Goal: Task Accomplishment & Management: Manage account settings

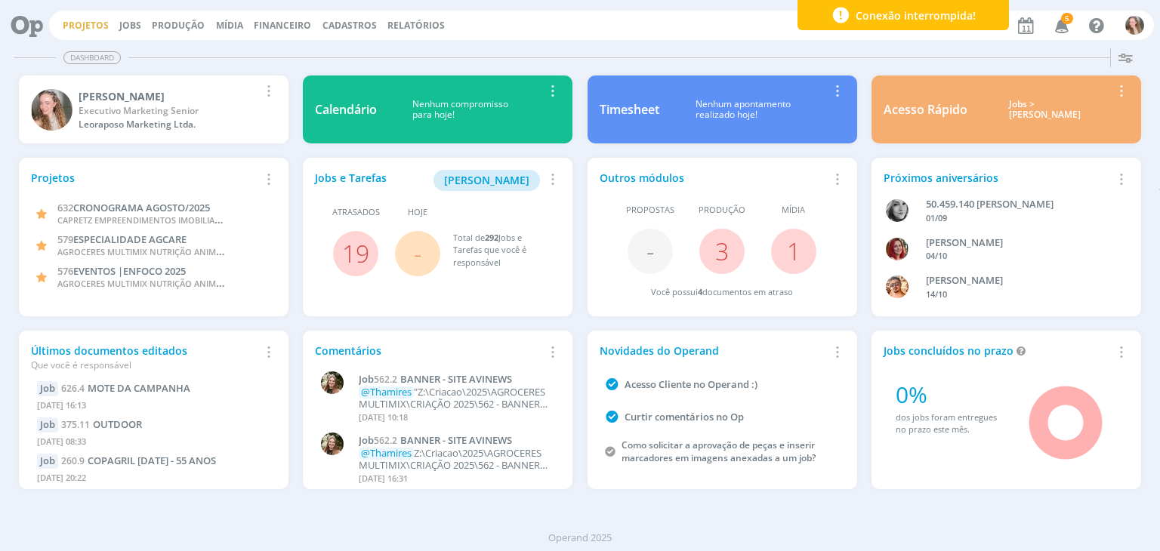
click at [93, 25] on link "Projetos" at bounding box center [86, 25] width 46 height 13
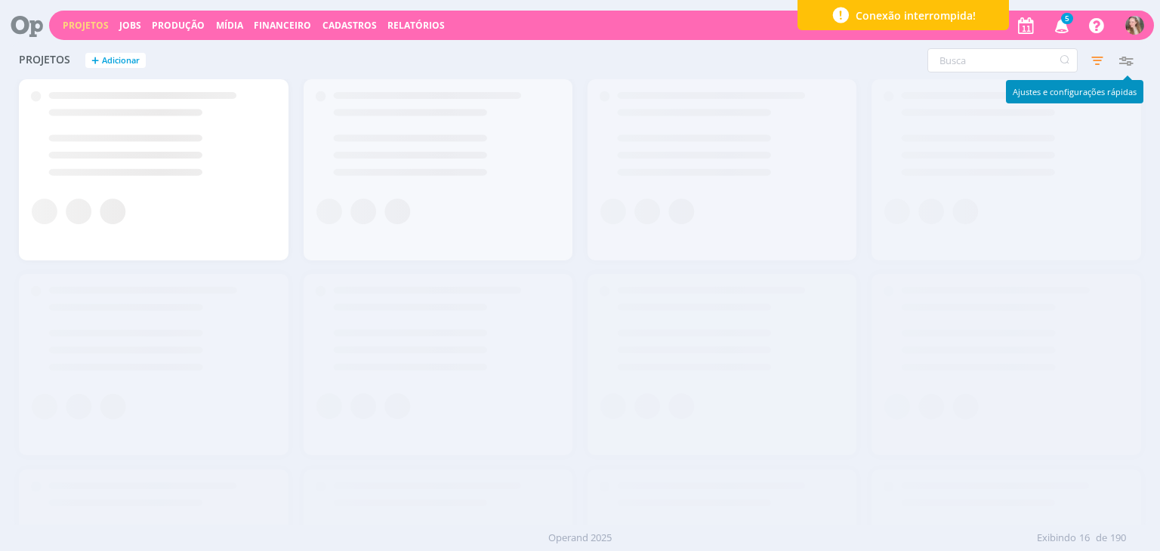
click at [1001, 48] on div "Projetos + Adicionar Filtros Filtrar Limpar Status Clientes 4 selecionados Data…" at bounding box center [579, 61] width 1137 height 38
click at [987, 65] on input "text" at bounding box center [1003, 60] width 150 height 24
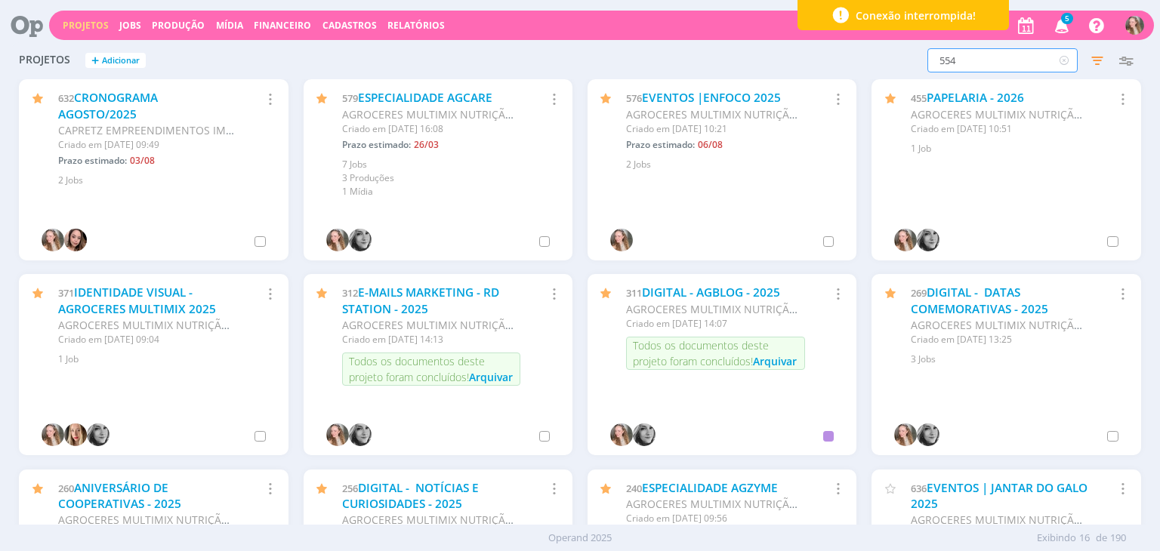
type input "554"
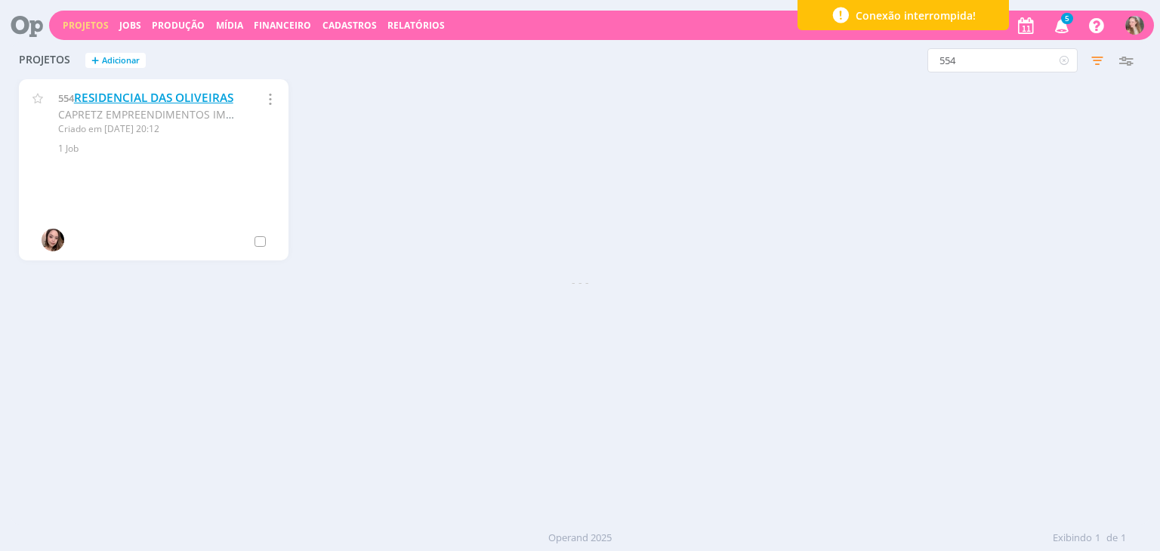
click at [88, 105] on link "RESIDENCIAL DAS OLIVEIRAS" at bounding box center [153, 98] width 159 height 16
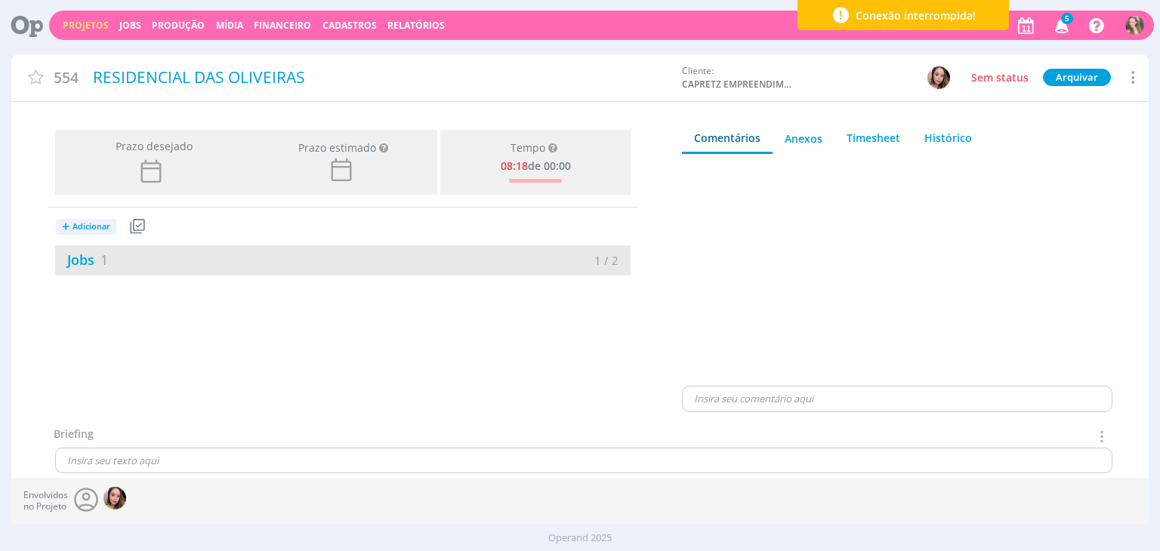
click at [175, 269] on div "Jobs 1" at bounding box center [199, 260] width 288 height 20
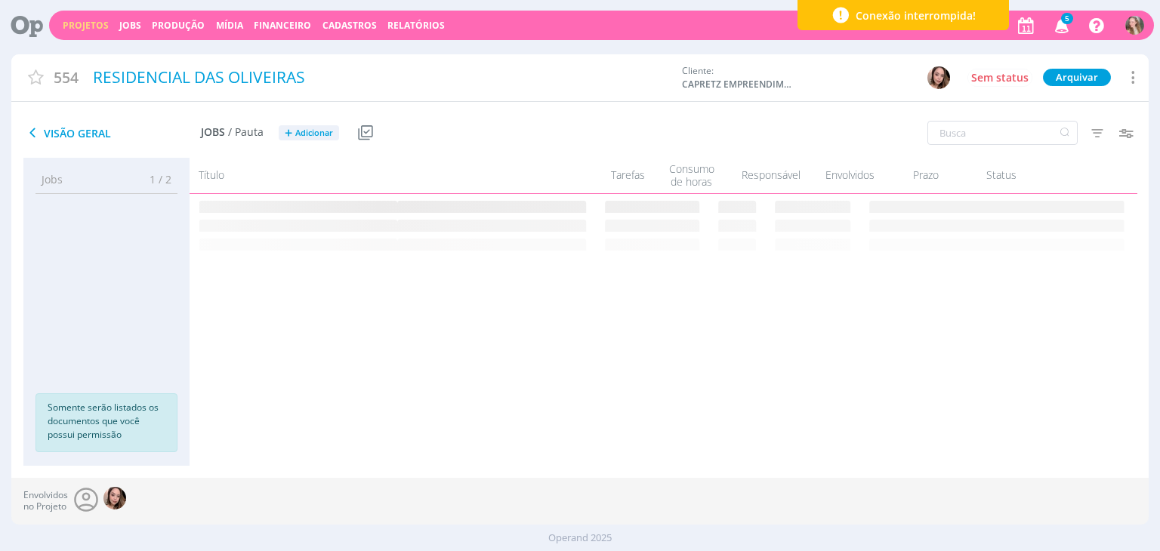
click at [1060, 22] on icon "button" at bounding box center [1062, 25] width 26 height 26
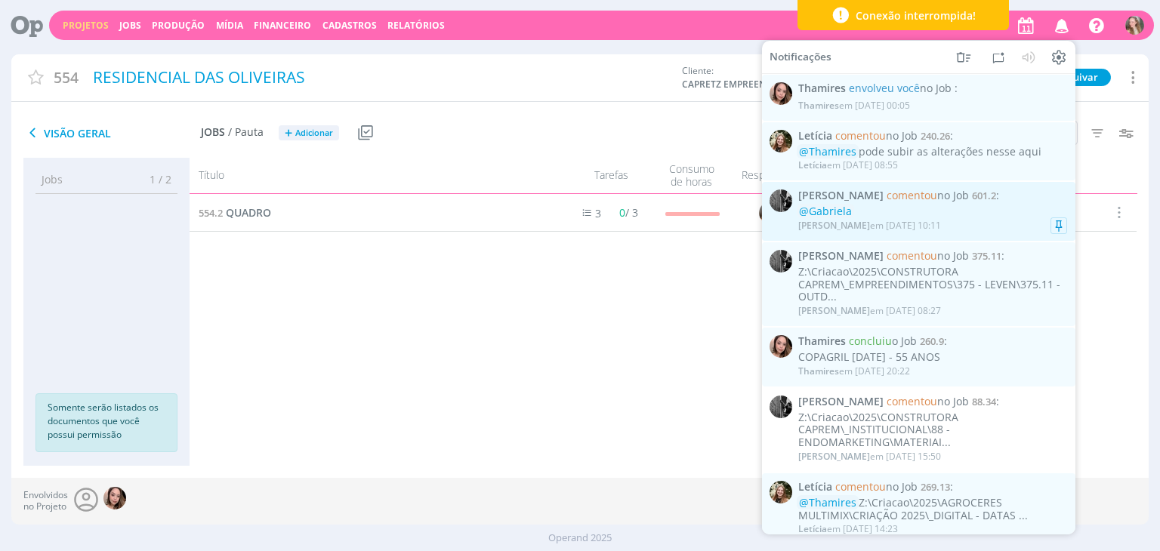
click at [900, 224] on div "Pablo em 06/08 às 10:11" at bounding box center [869, 226] width 143 height 11
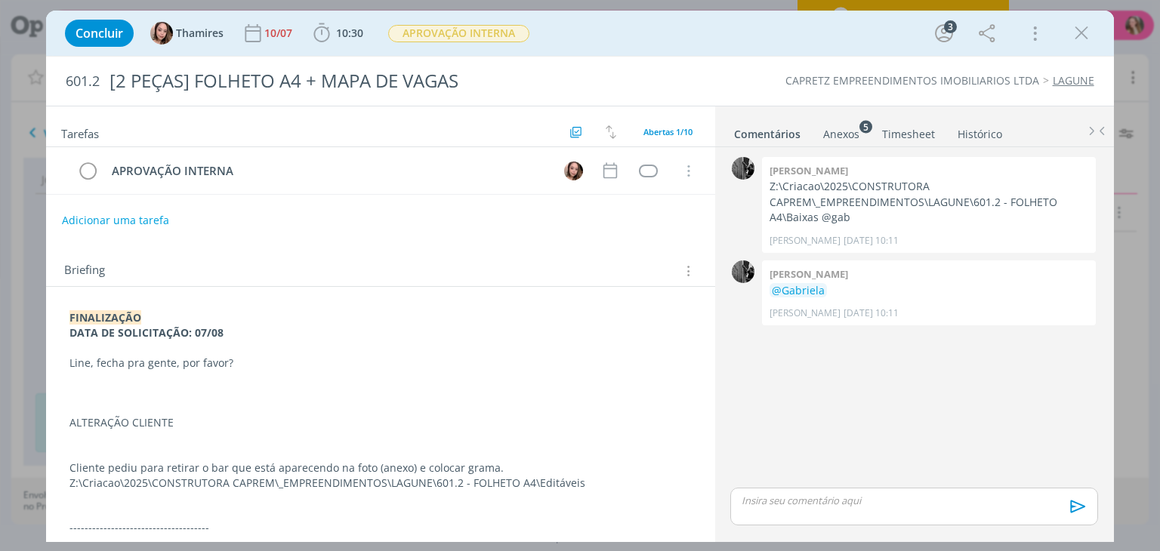
drag, startPoint x: 106, startPoint y: 369, endPoint x: 184, endPoint y: 371, distance: 77.8
click at [184, 371] on p "dialog" at bounding box center [380, 378] width 622 height 15
click at [1071, 37] on icon "dialog" at bounding box center [1081, 33] width 23 height 23
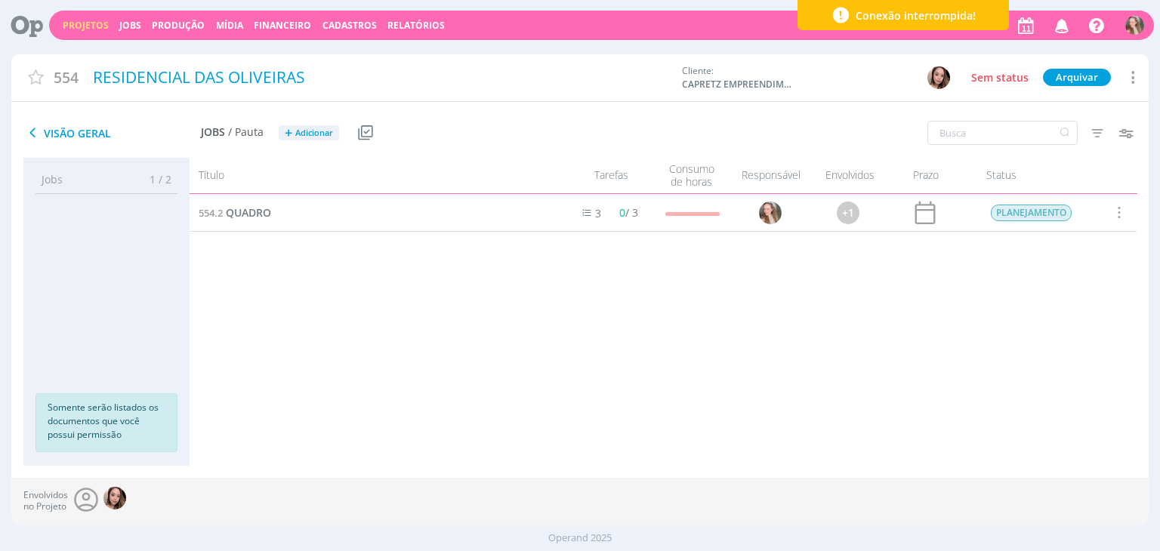
click at [1064, 26] on icon "button" at bounding box center [1062, 25] width 26 height 26
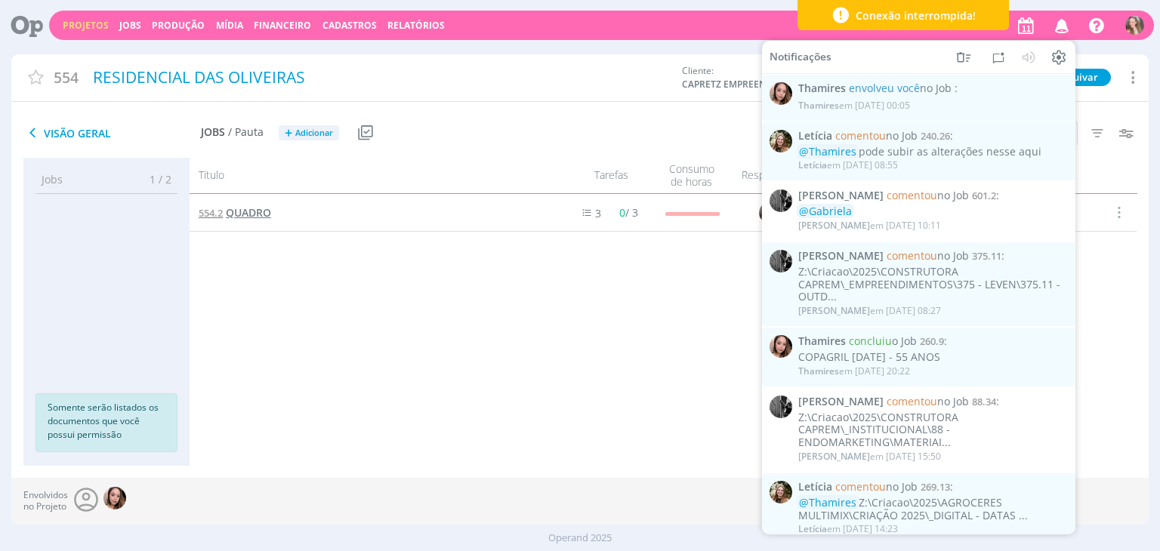
click at [246, 210] on span "QUADRO" at bounding box center [248, 212] width 45 height 14
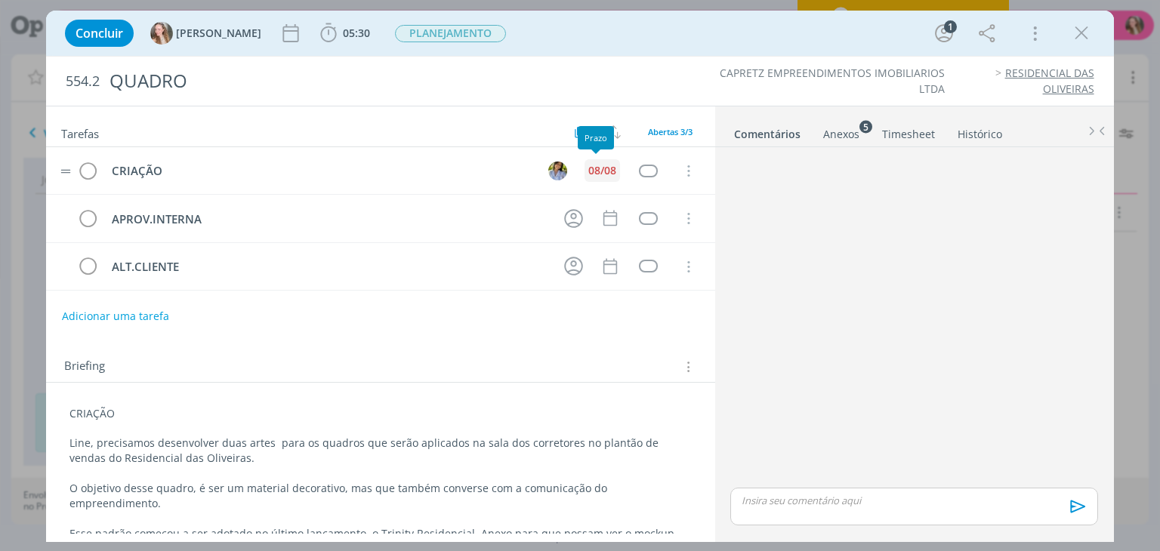
click at [596, 171] on div "08/08" at bounding box center [602, 170] width 28 height 11
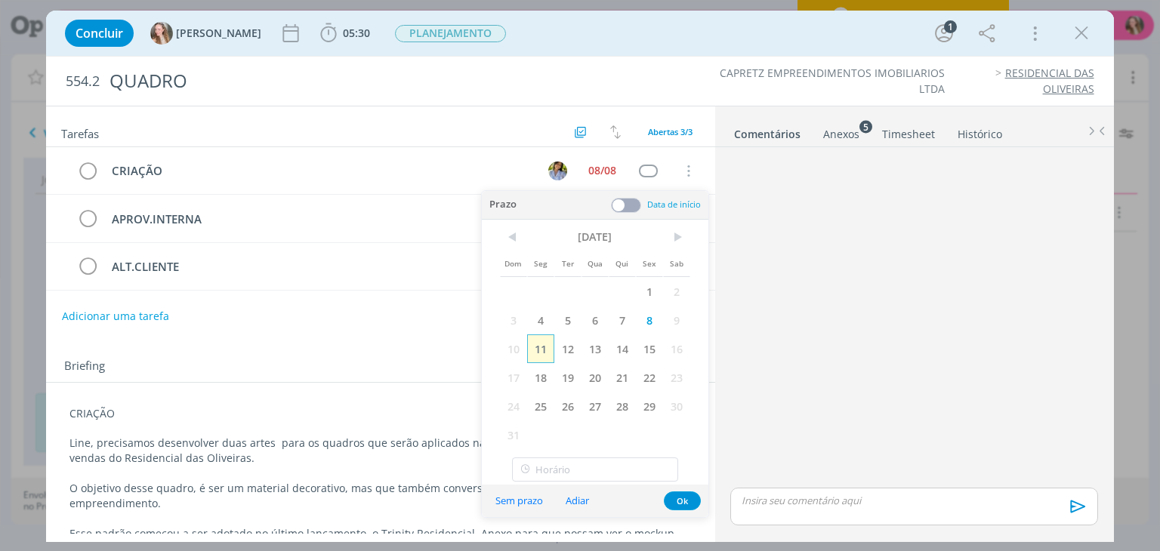
click at [545, 348] on span "11" at bounding box center [540, 349] width 27 height 29
click at [695, 493] on button "Ok" at bounding box center [682, 501] width 37 height 19
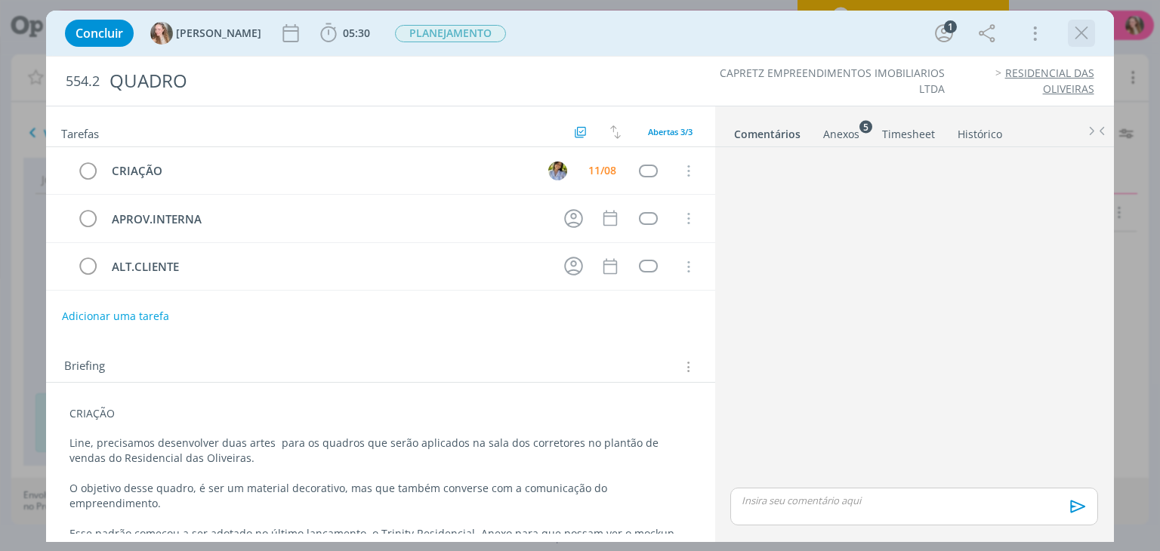
click at [1079, 40] on icon "dialog" at bounding box center [1081, 33] width 23 height 23
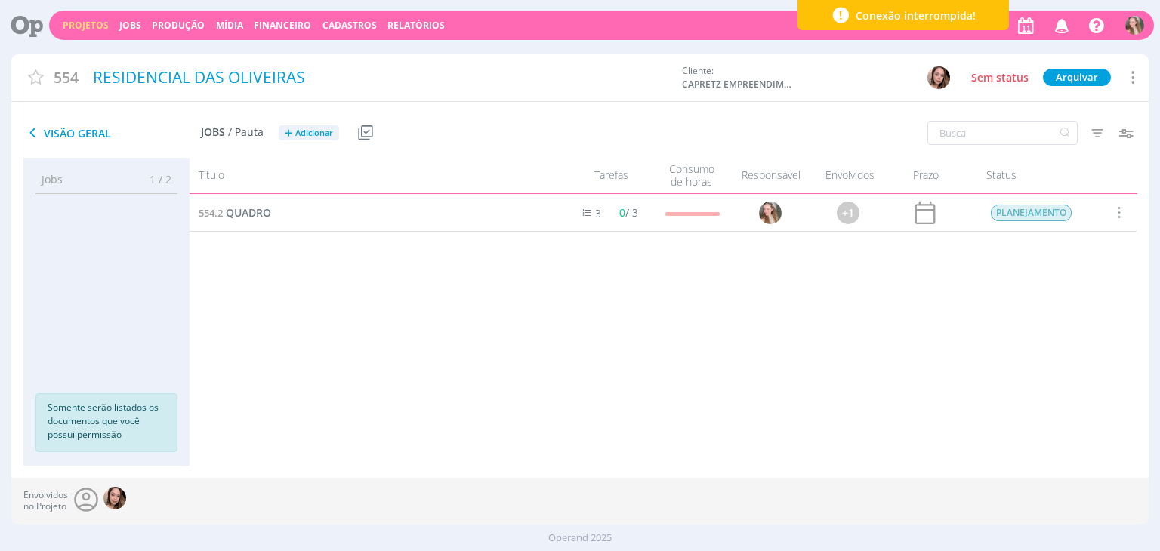
click at [89, 29] on link "Projetos" at bounding box center [86, 25] width 46 height 13
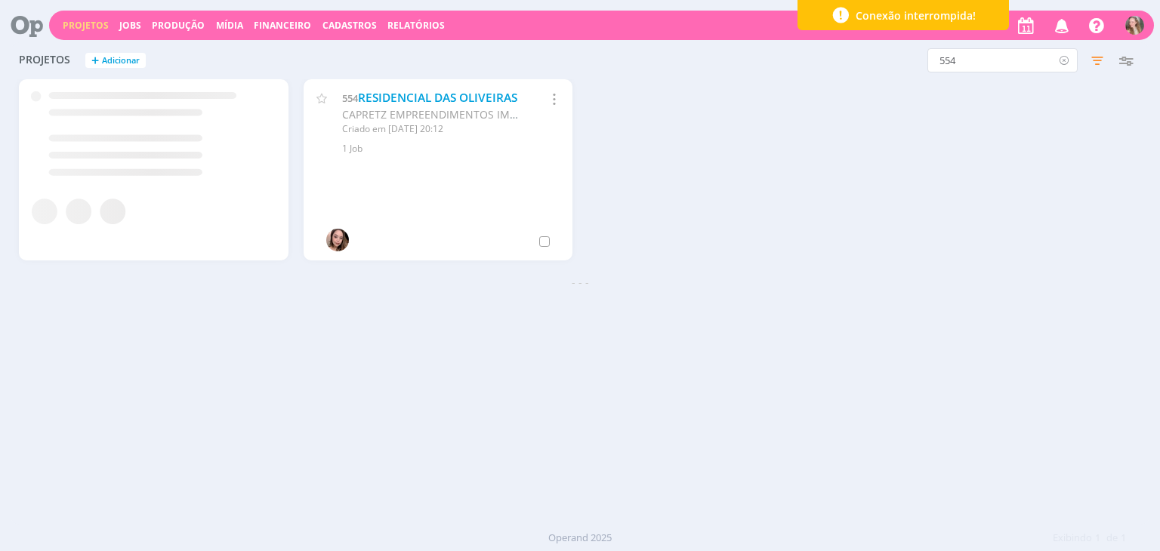
click at [1061, 61] on icon at bounding box center [1064, 60] width 19 height 24
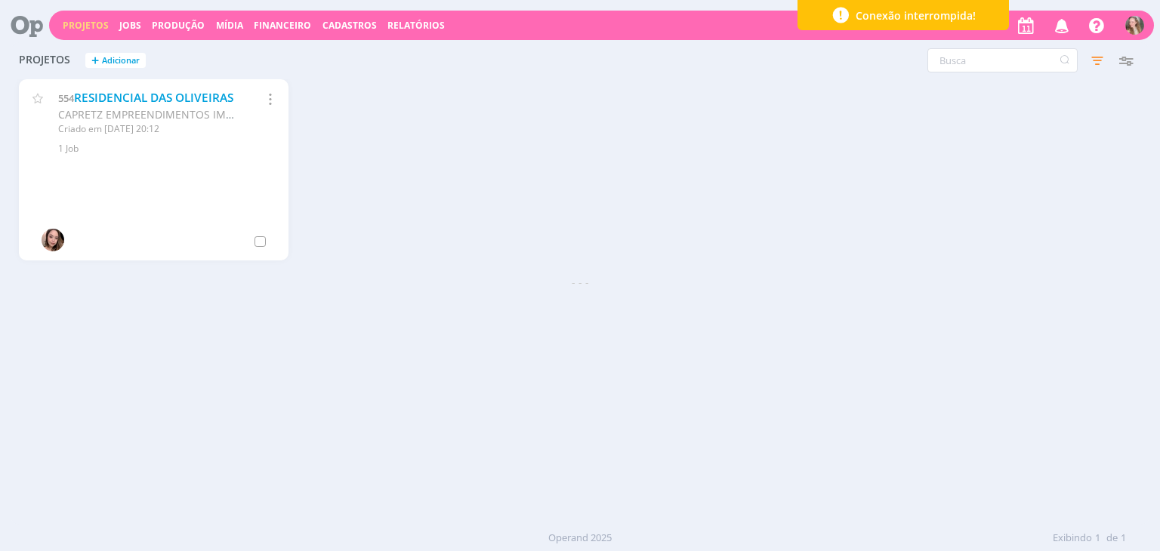
click at [938, 20] on span "Conexão interrompida!" at bounding box center [916, 16] width 120 height 16
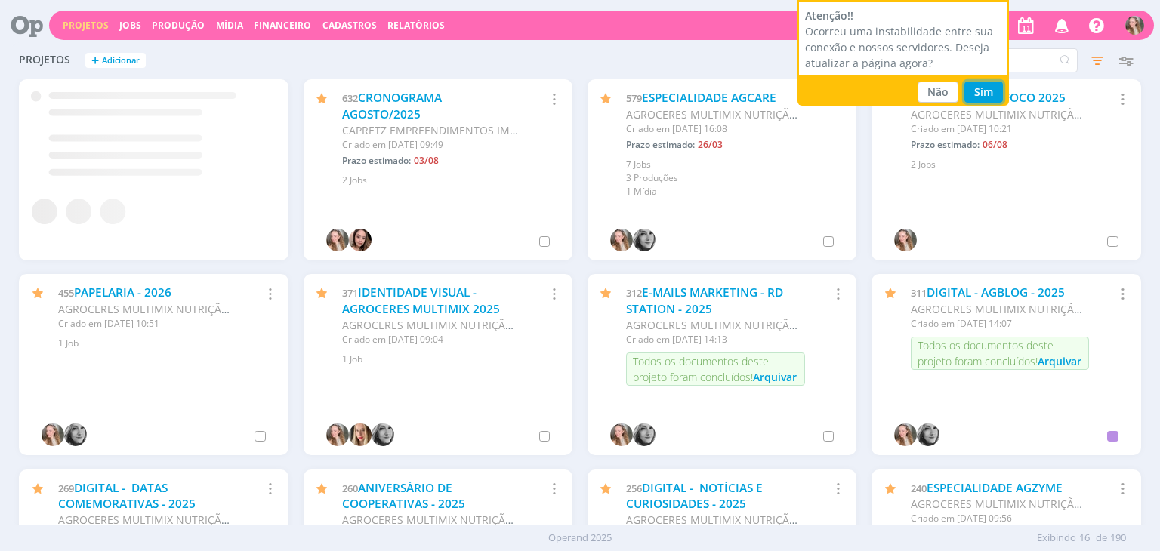
click at [996, 92] on button "Sim" at bounding box center [984, 92] width 39 height 21
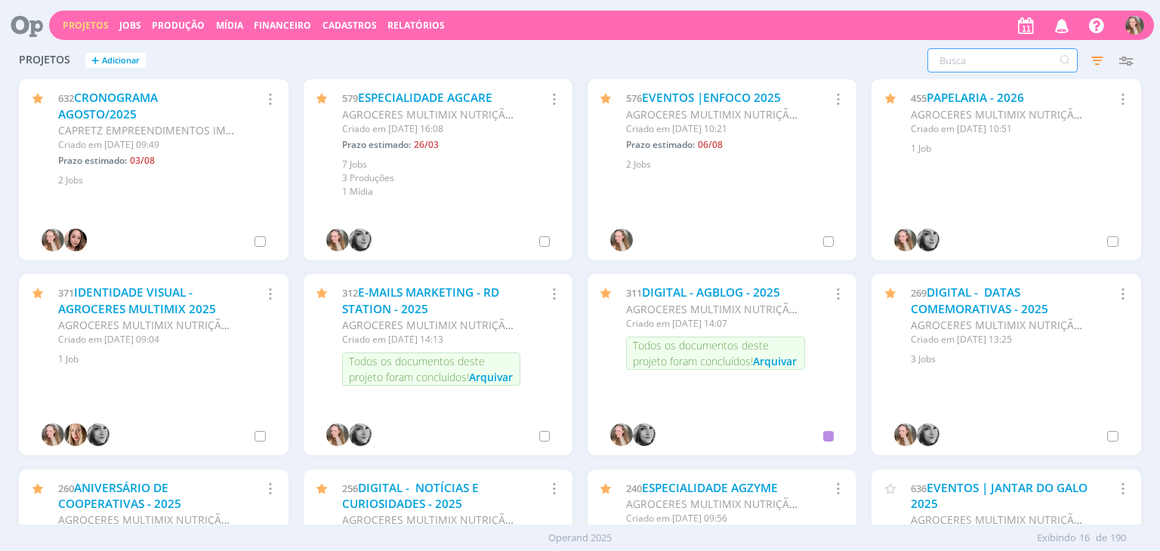
click at [997, 59] on input "text" at bounding box center [1003, 60] width 150 height 24
type input "OLIVEIRAS"
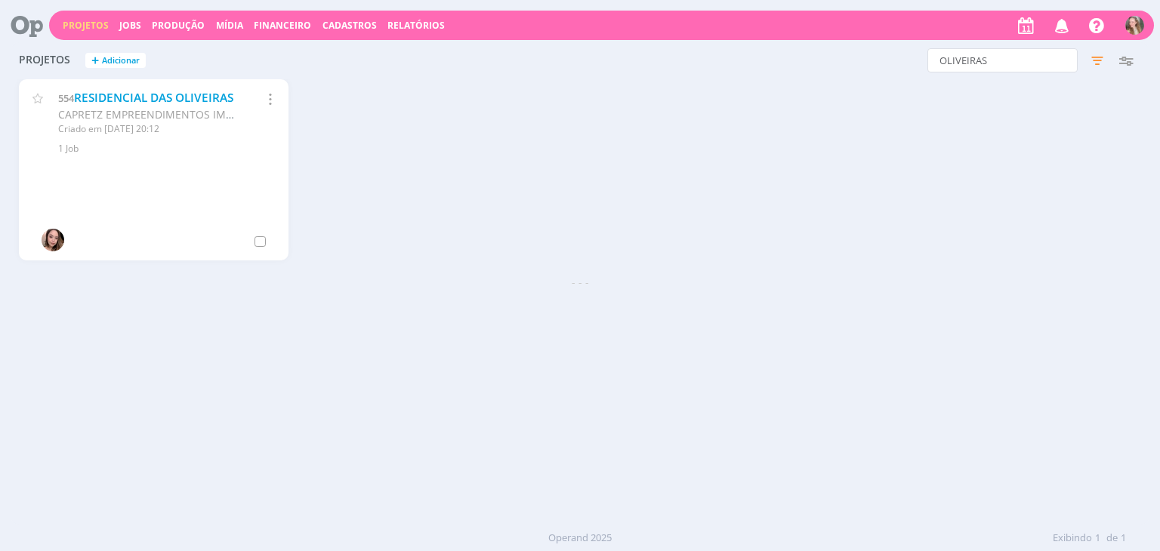
click at [115, 106] on link "RESIDENCIAL DAS OLIVEIRAS" at bounding box center [153, 98] width 159 height 16
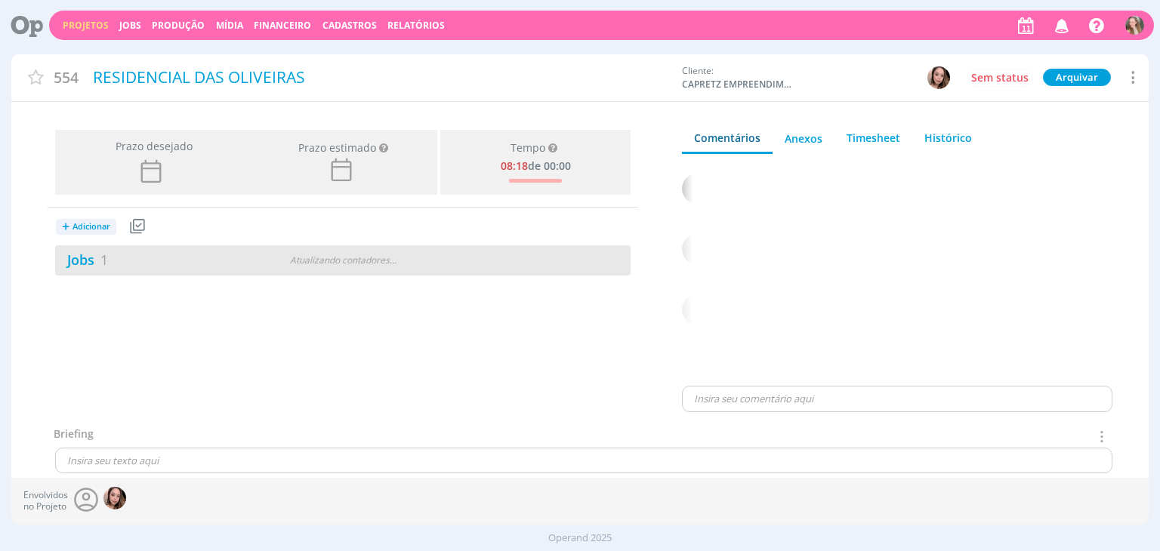
click at [175, 263] on div "Jobs 1" at bounding box center [153, 260] width 196 height 20
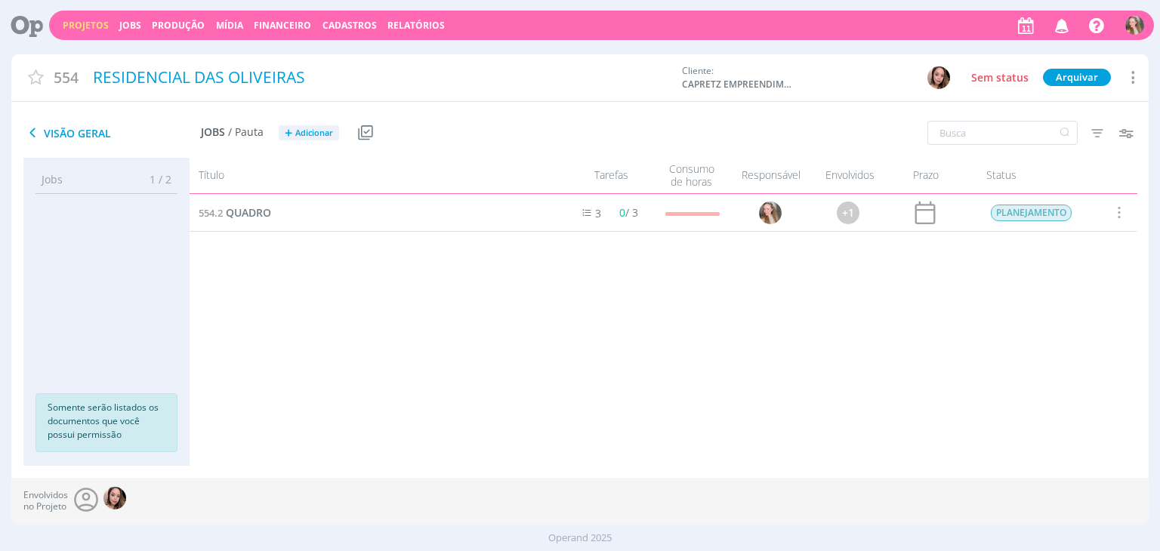
click at [87, 19] on link "Projetos" at bounding box center [86, 25] width 46 height 13
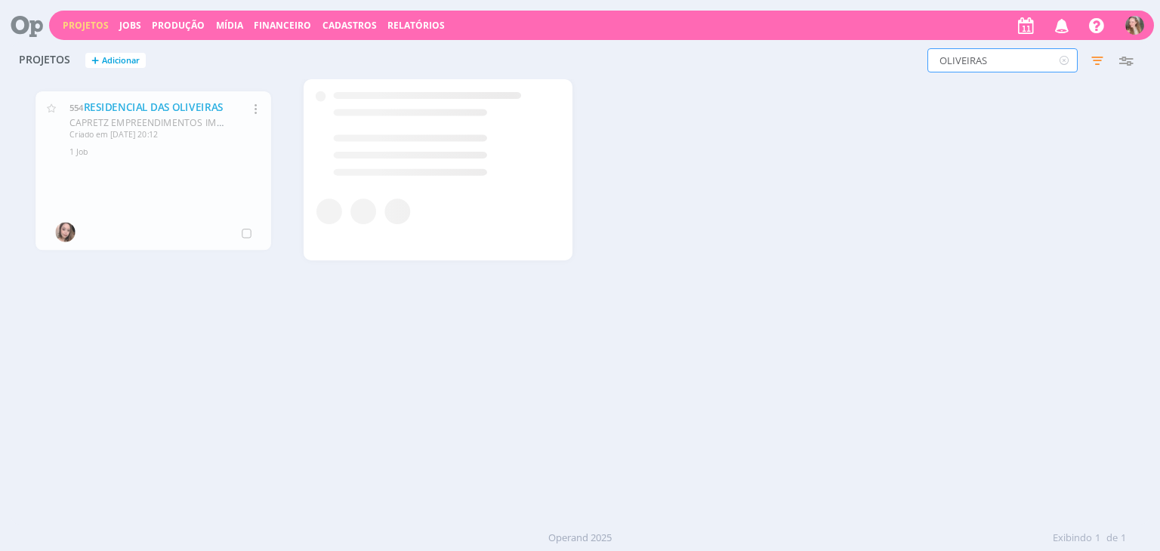
drag, startPoint x: 1008, startPoint y: 59, endPoint x: 889, endPoint y: 60, distance: 118.6
click at [889, 60] on div "OLIVEIRAS Filtros Filtrar Limpar OLIVEIRAS Status Clientes 4 selecionados Data …" at bounding box center [935, 60] width 411 height 24
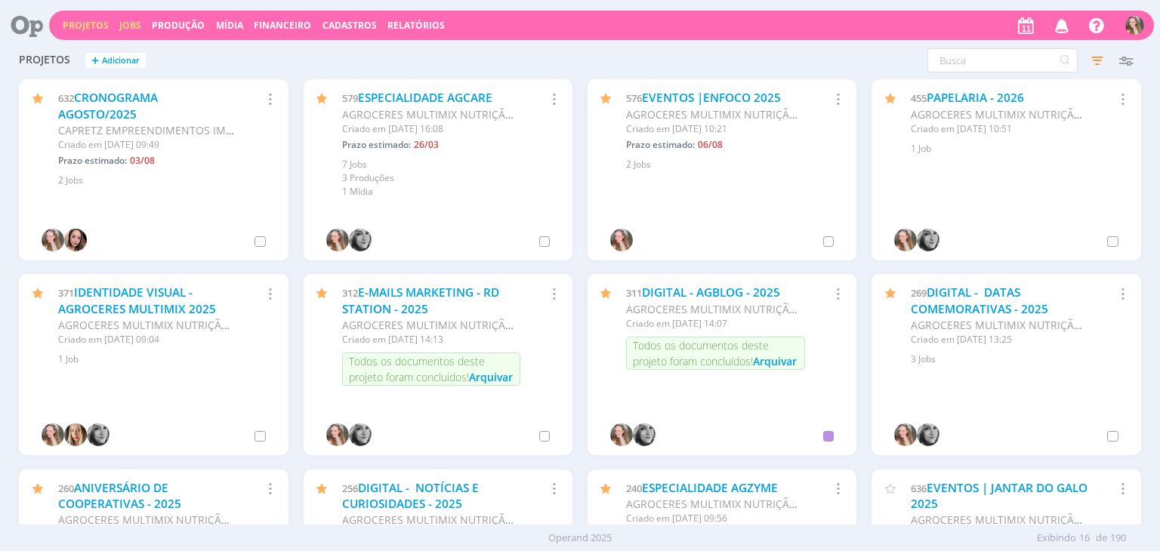
click at [125, 29] on link "Jobs" at bounding box center [130, 25] width 22 height 13
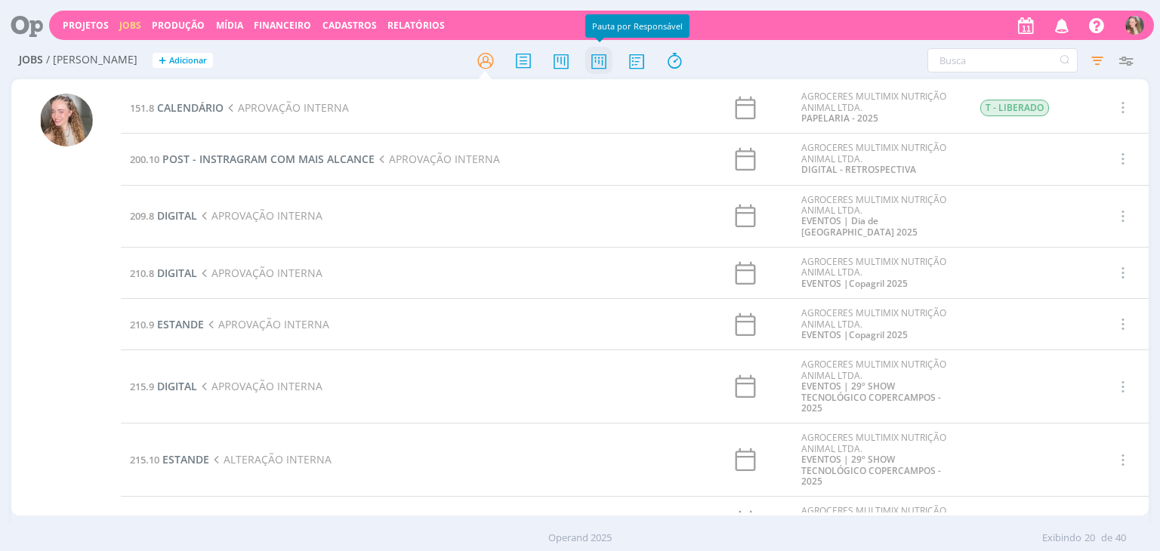
click at [604, 65] on icon at bounding box center [598, 60] width 27 height 29
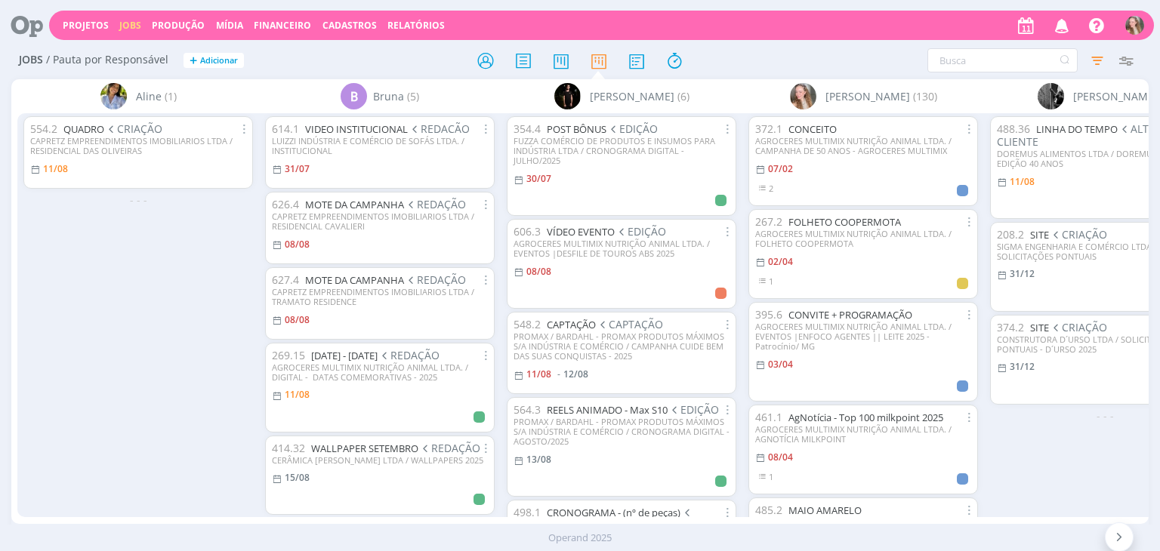
scroll to position [0, 83]
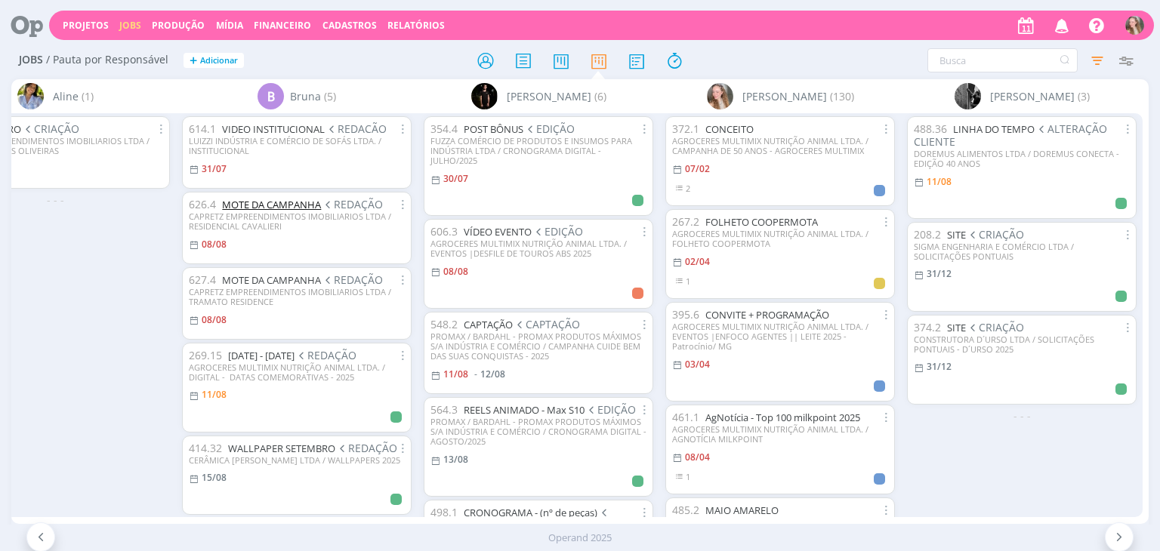
click at [266, 205] on link "MOTE DA CAMPANHA" at bounding box center [271, 205] width 99 height 14
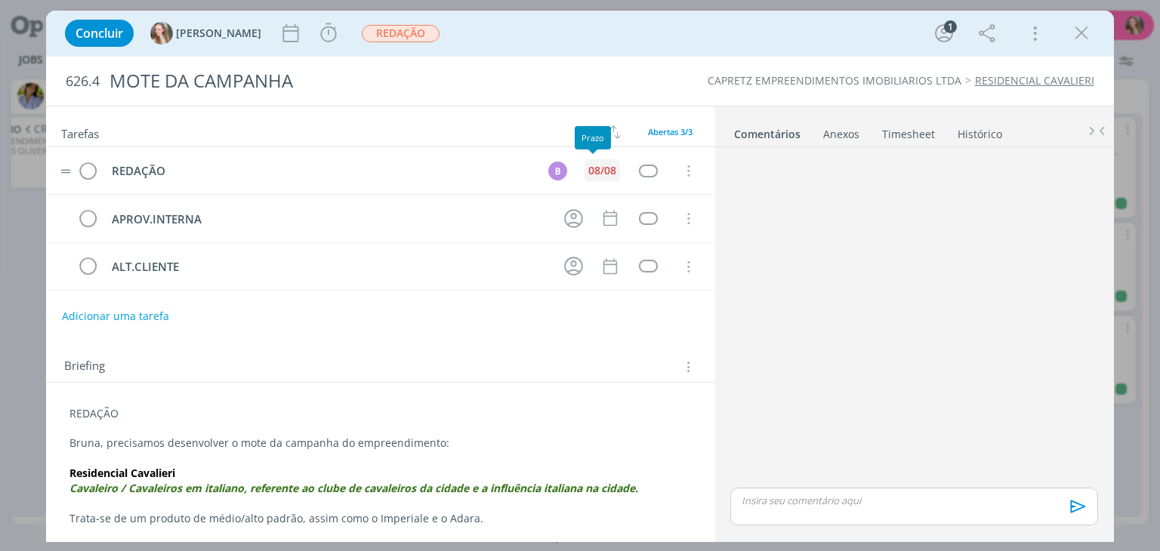
click at [592, 166] on div "08/08" at bounding box center [602, 170] width 28 height 11
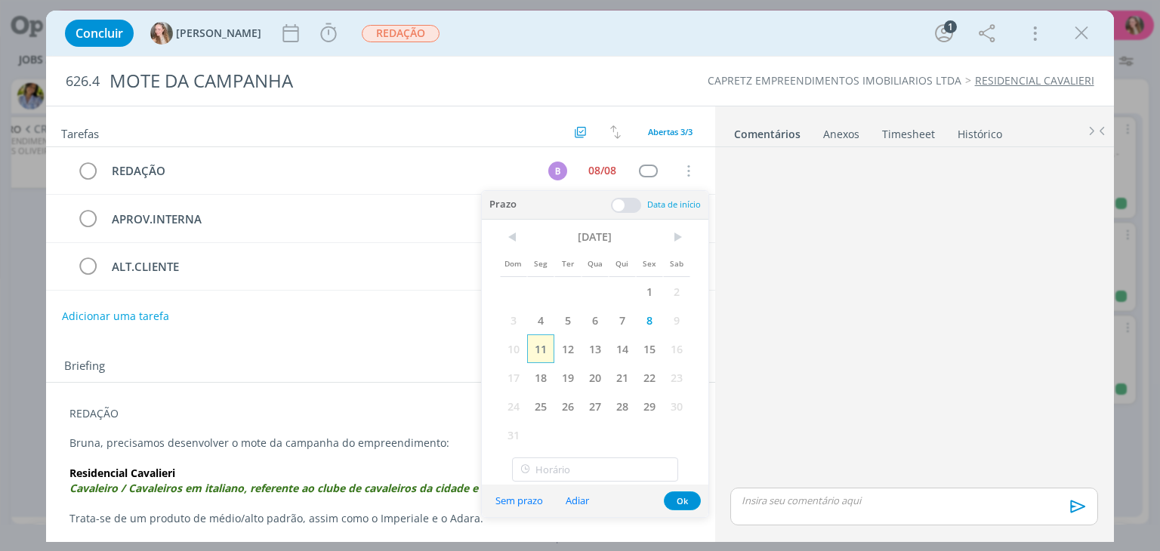
click at [545, 347] on span "11" at bounding box center [540, 349] width 27 height 29
click at [673, 495] on button "Ok" at bounding box center [682, 501] width 37 height 19
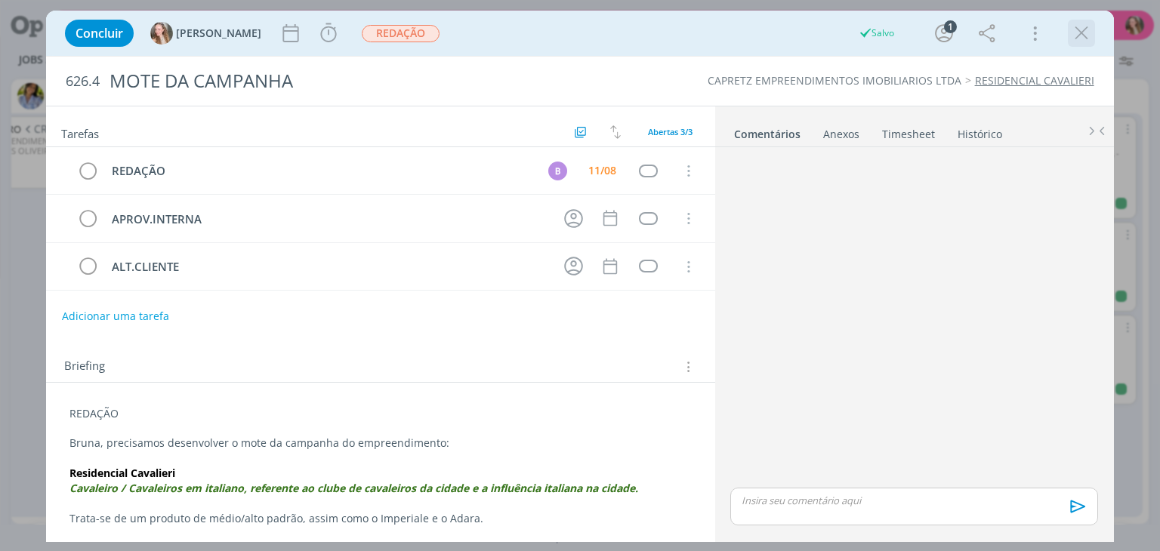
click at [1076, 43] on icon "dialog" at bounding box center [1081, 33] width 23 height 23
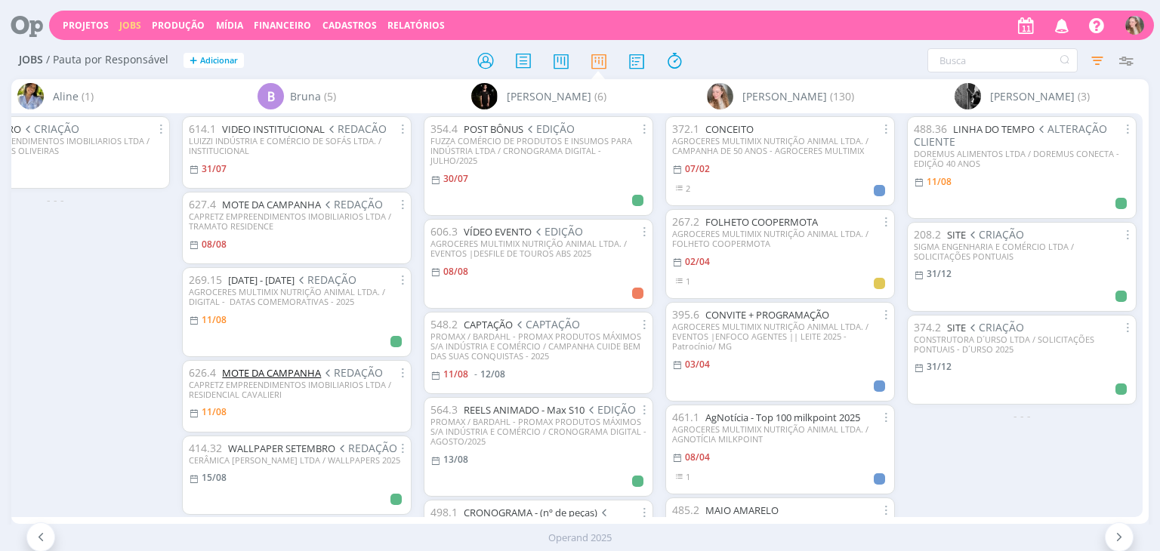
click at [295, 380] on link "MOTE DA CAMPANHA" at bounding box center [271, 373] width 99 height 14
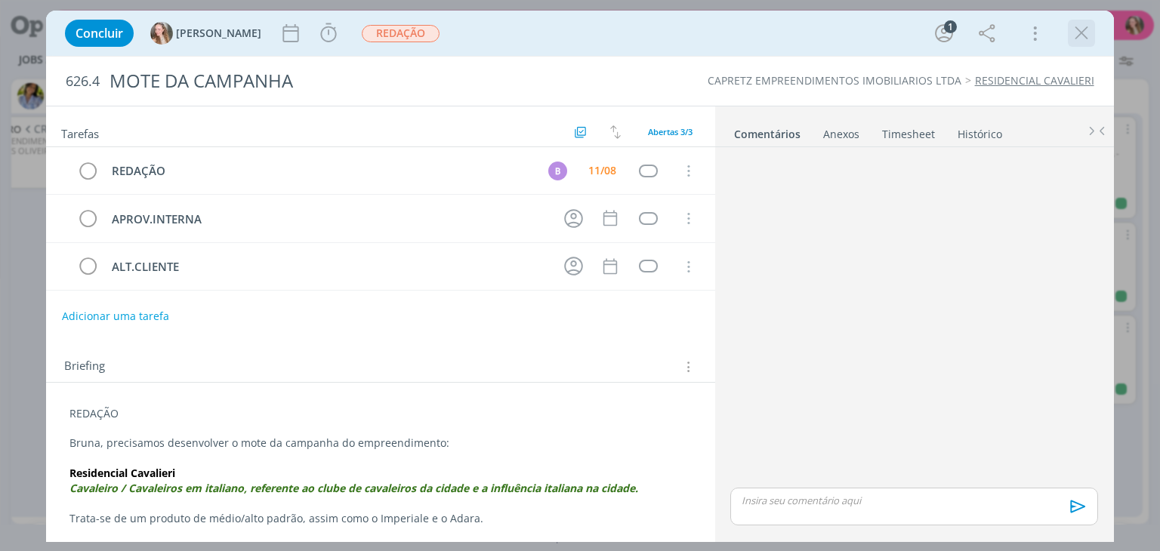
click at [1087, 32] on icon "dialog" at bounding box center [1081, 33] width 23 height 23
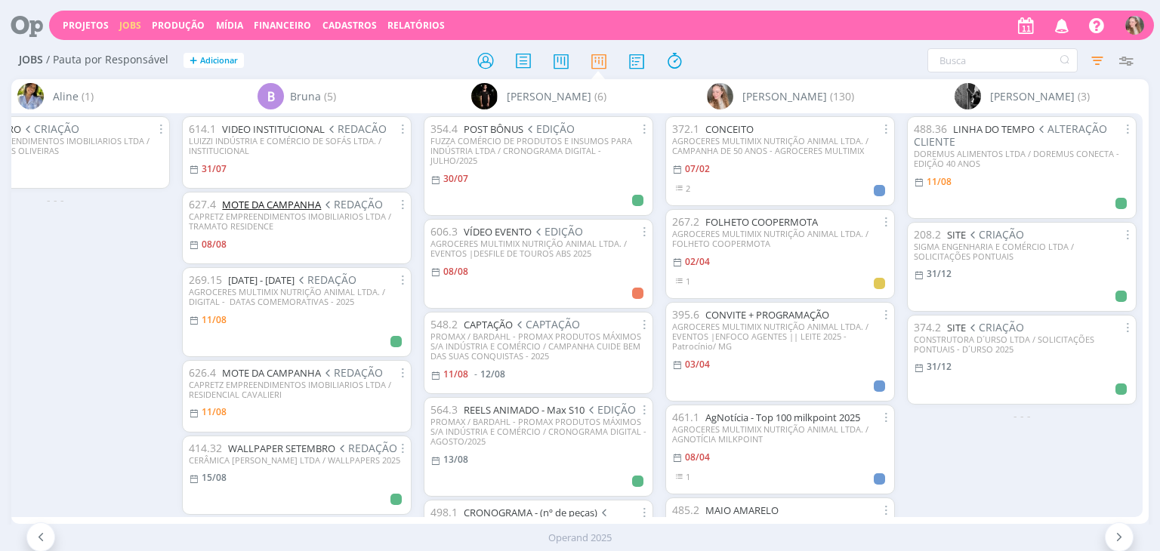
click at [266, 205] on link "MOTE DA CAMPANHA" at bounding box center [271, 205] width 99 height 14
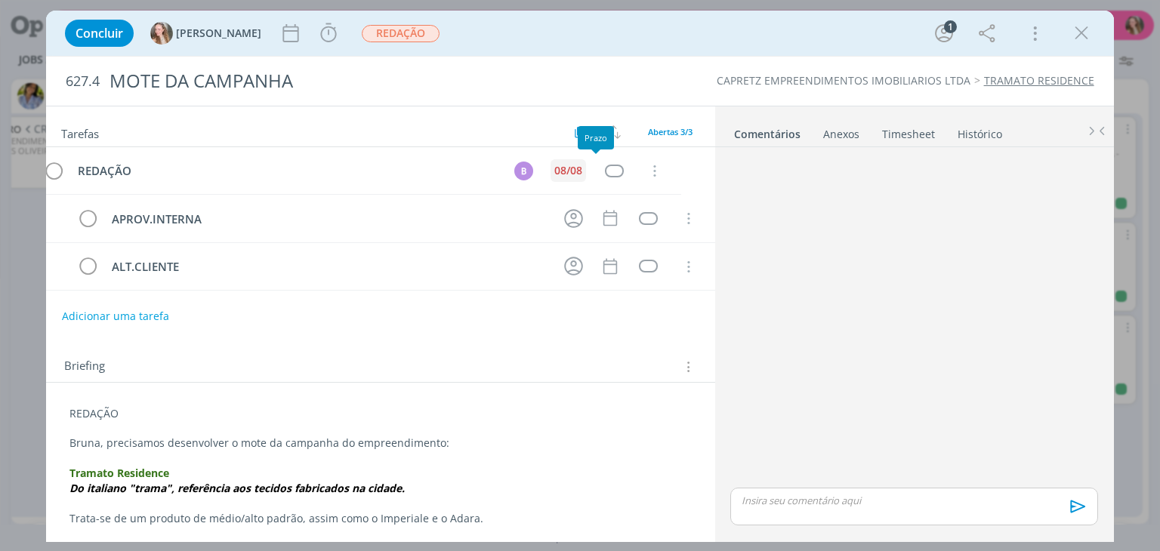
click at [598, 175] on tr "REDAÇÃO B 08/08 Cancelar" at bounding box center [380, 171] width 669 height 48
click at [588, 165] on div "08/08" at bounding box center [602, 170] width 28 height 11
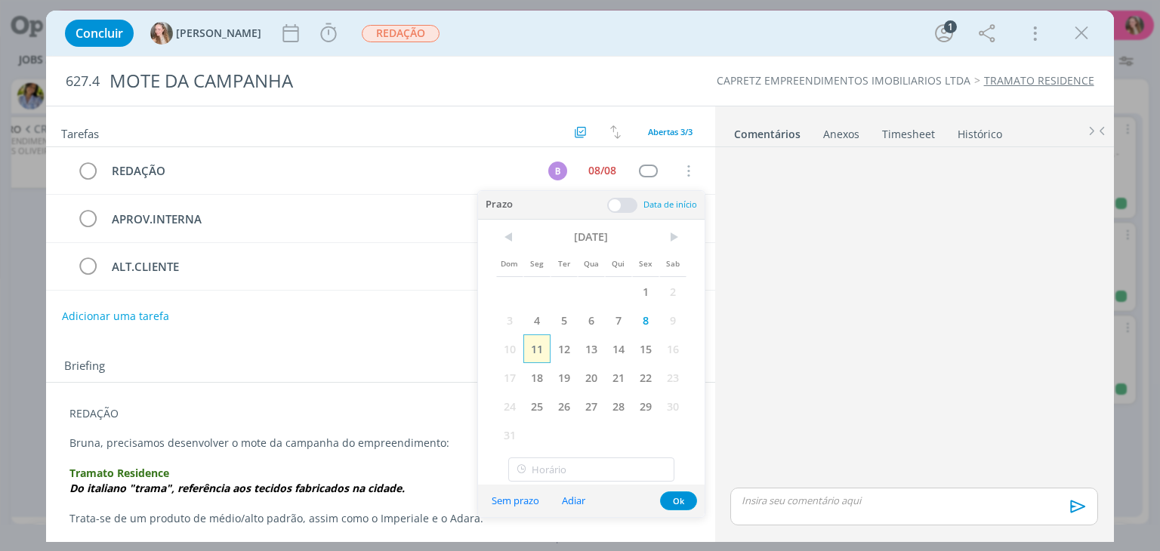
click at [546, 356] on span "11" at bounding box center [537, 349] width 27 height 29
click at [678, 497] on button "Ok" at bounding box center [678, 501] width 37 height 19
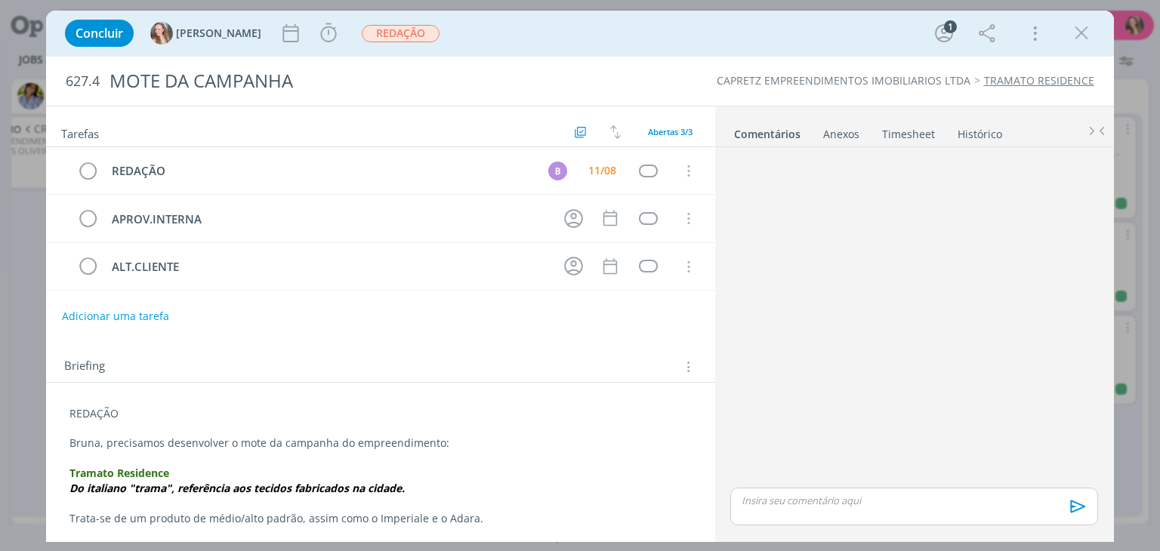
drag, startPoint x: 1073, startPoint y: 40, endPoint x: 647, endPoint y: 421, distance: 571.9
click at [1075, 41] on icon "dialog" at bounding box center [1081, 33] width 23 height 23
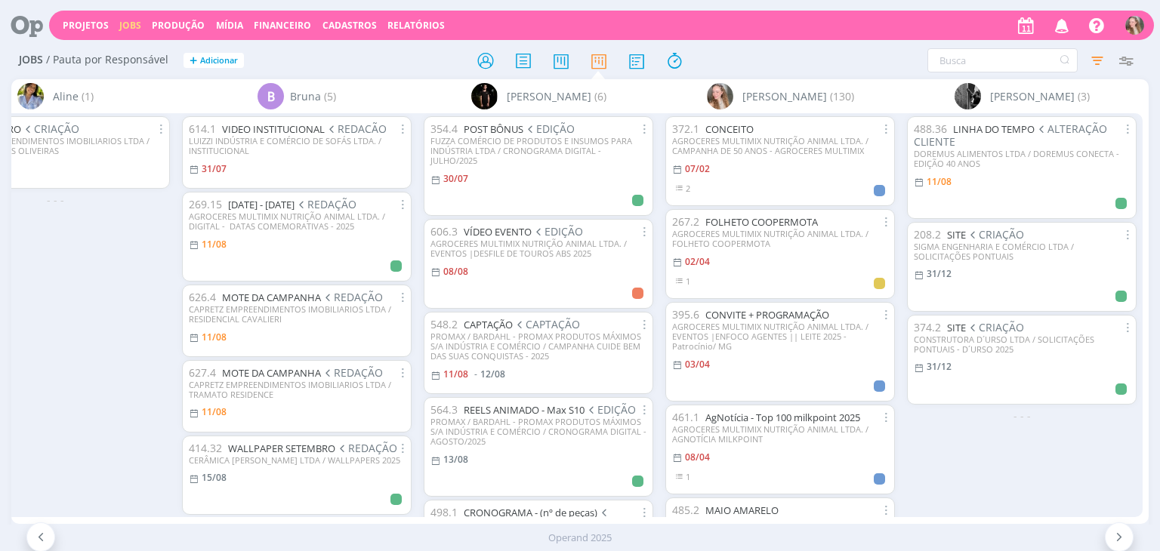
drag, startPoint x: 82, startPoint y: 273, endPoint x: 205, endPoint y: 289, distance: 124.9
click at [218, 282] on div "Aline (1) 554.2 QUADRO CRIAÇÃO CAPRETZ EMPREENDIMENTOS IMOBILIARIOS LTDA / RESI…" at bounding box center [579, 301] width 1137 height 445
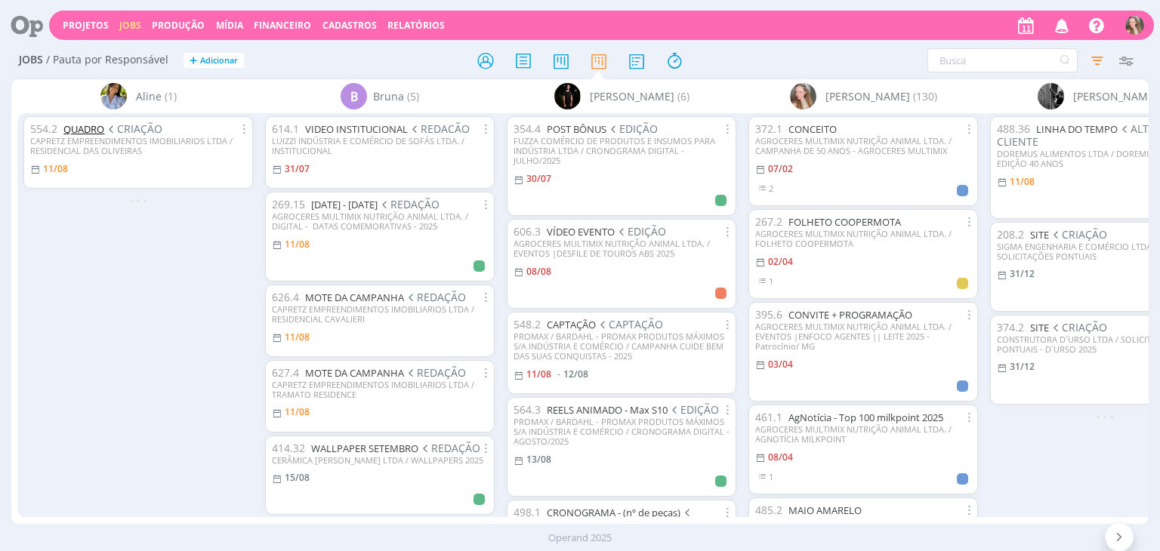
click at [85, 134] on link "QUADRO" at bounding box center [83, 129] width 41 height 14
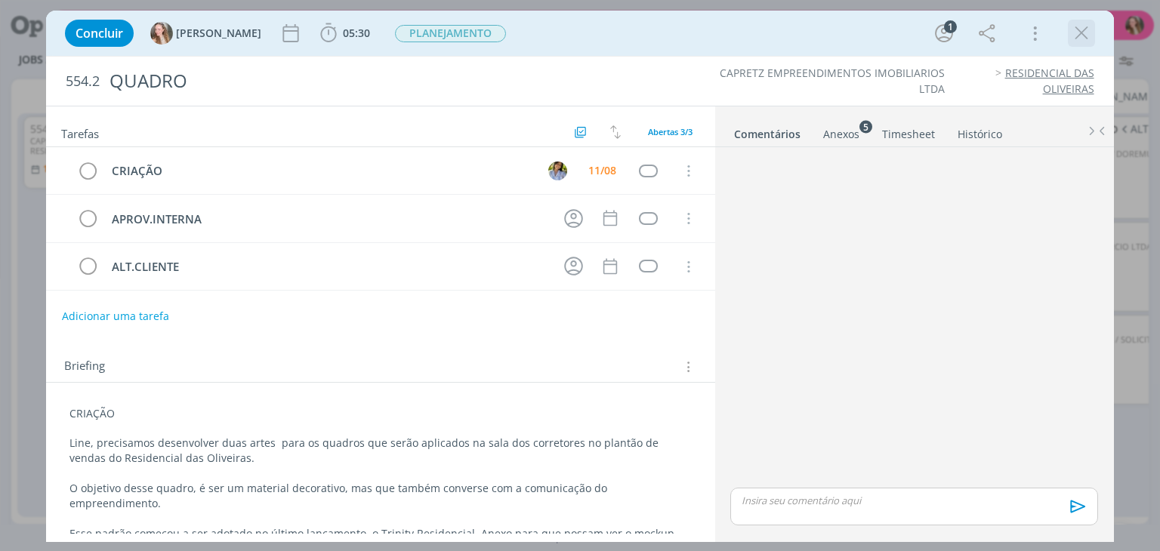
click at [1082, 37] on icon "dialog" at bounding box center [1081, 33] width 23 height 23
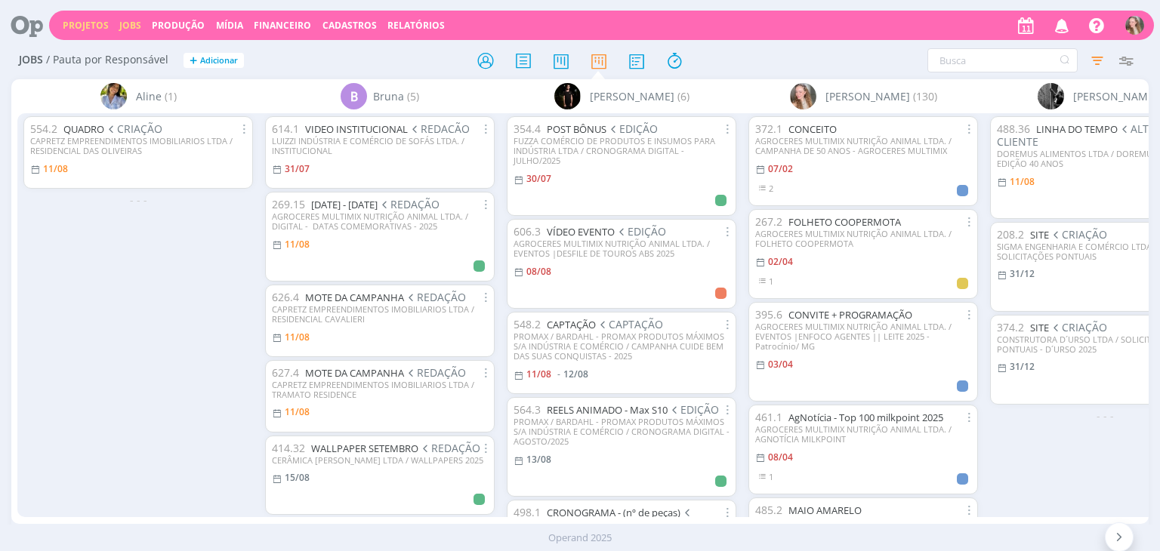
click at [63, 29] on link "Projetos" at bounding box center [86, 25] width 46 height 13
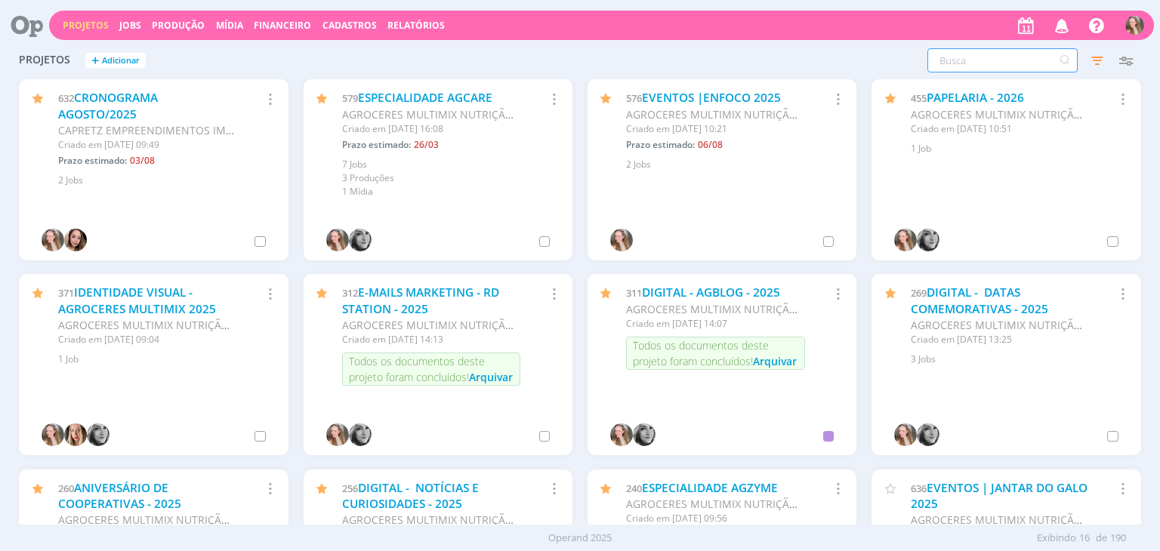
click at [961, 70] on input "text" at bounding box center [1003, 60] width 150 height 24
type input "633"
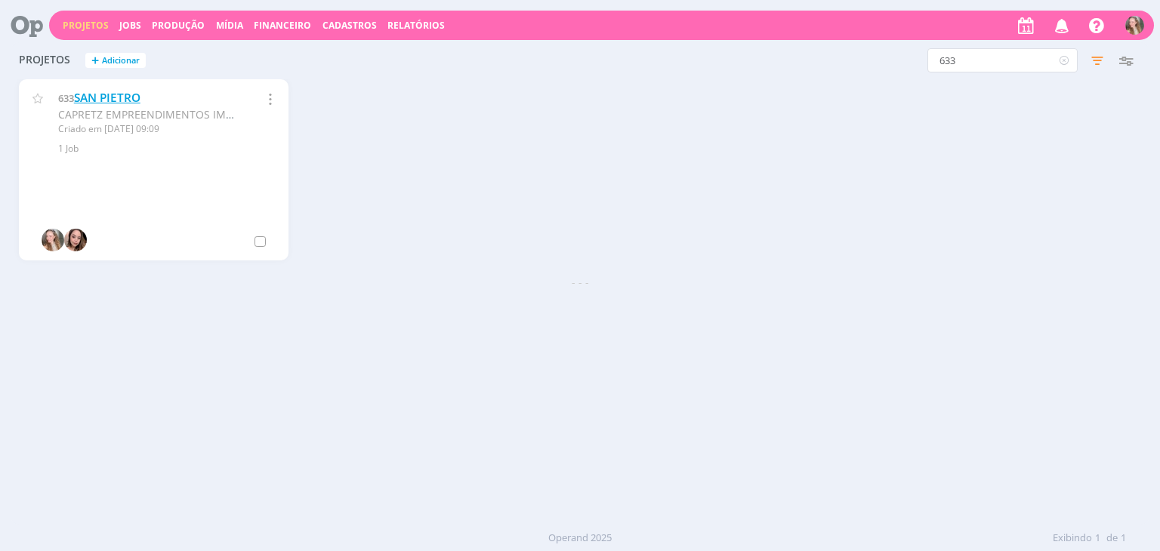
click at [101, 94] on link "SAN PIETRO" at bounding box center [107, 98] width 66 height 16
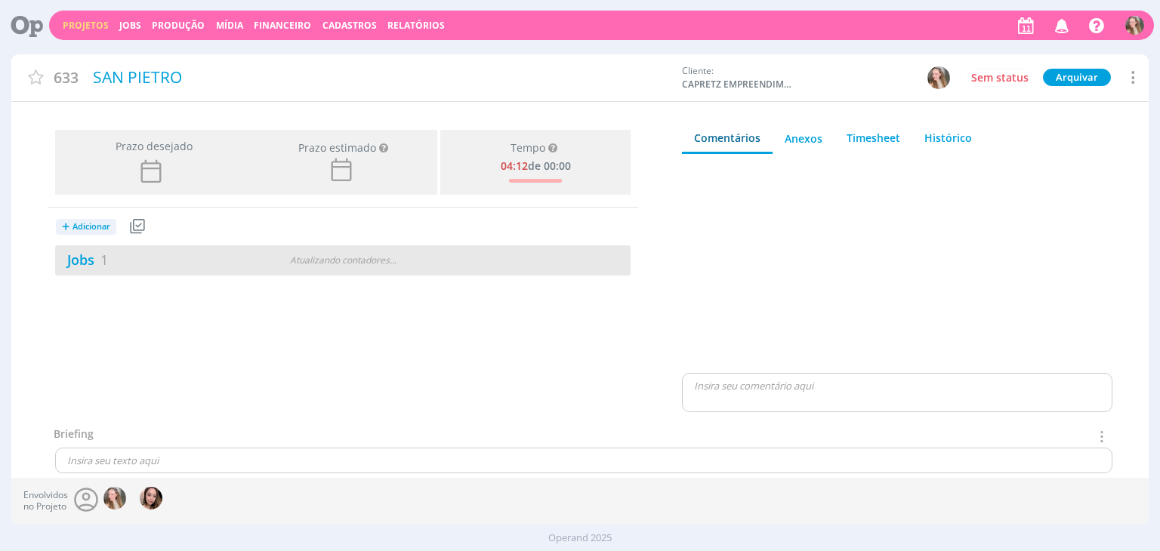
click at [184, 267] on div "Jobs 1" at bounding box center [153, 260] width 196 height 20
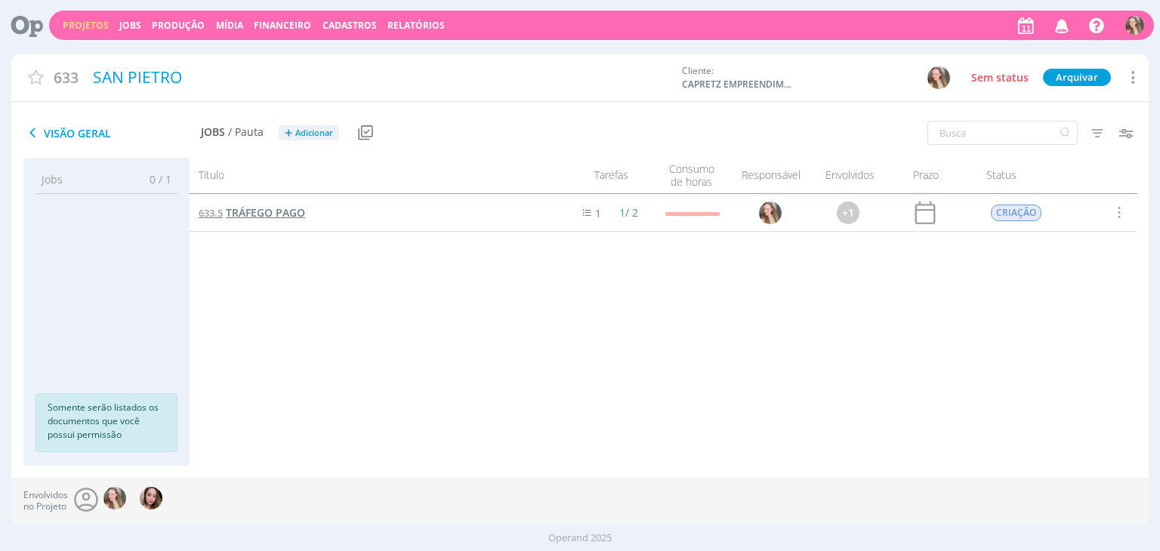
click at [243, 212] on span "TRÁFEGO PAGO" at bounding box center [265, 212] width 79 height 14
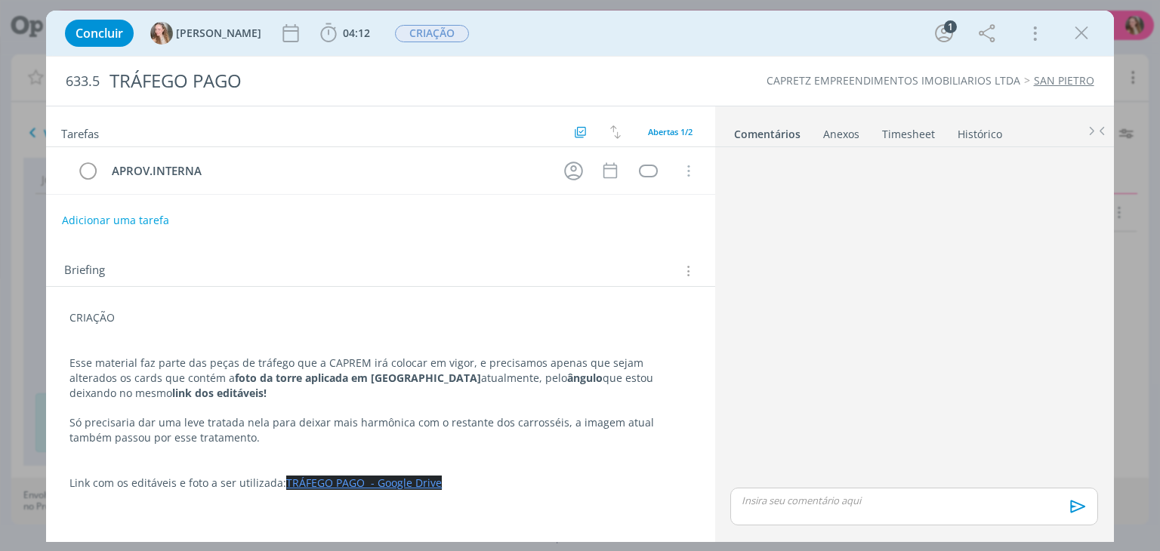
click at [835, 131] on div "Anexos 0" at bounding box center [841, 134] width 36 height 15
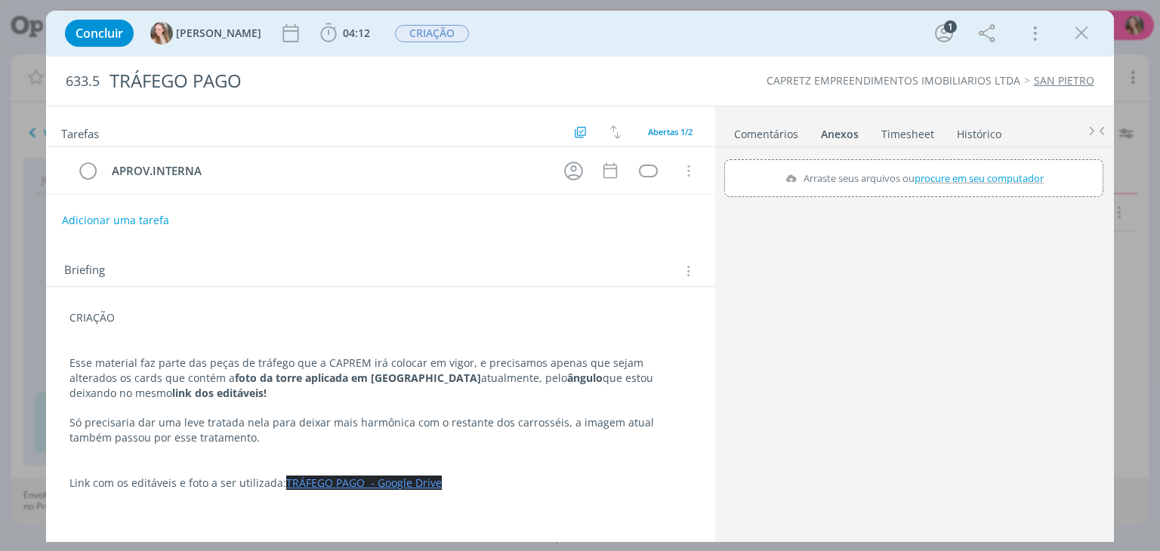
click at [780, 128] on link "Comentários" at bounding box center [767, 131] width 66 height 22
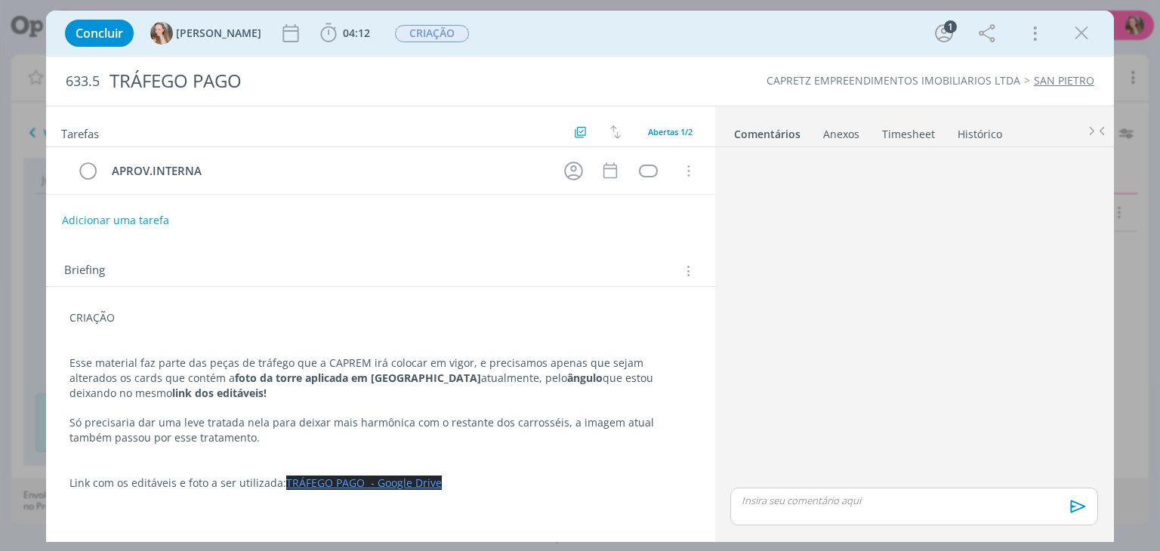
click at [974, 134] on link "Histórico" at bounding box center [980, 131] width 46 height 22
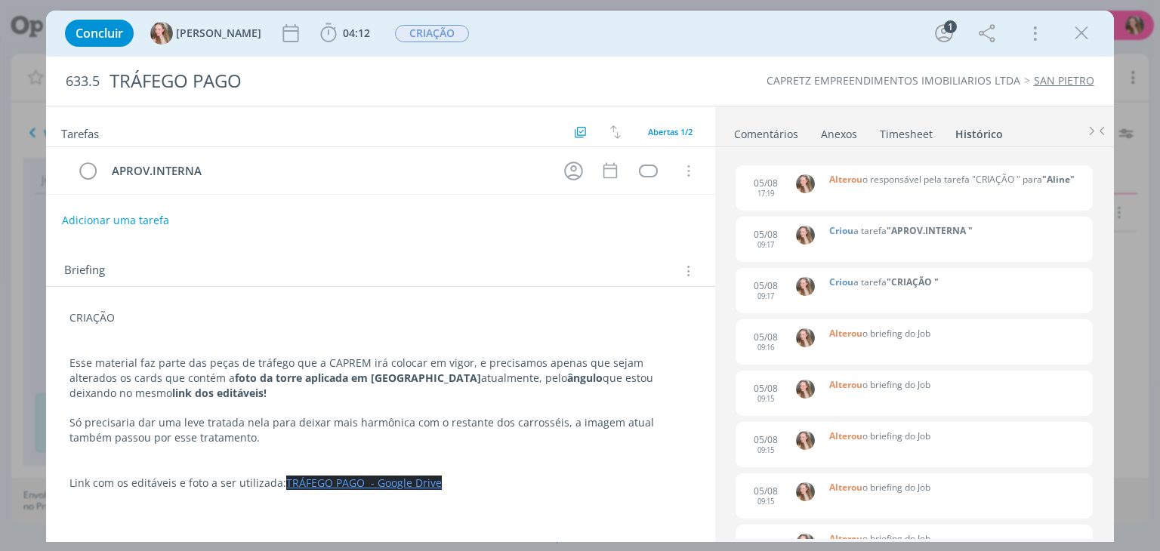
scroll to position [378, 0]
